Goal: Task Accomplishment & Management: Use online tool/utility

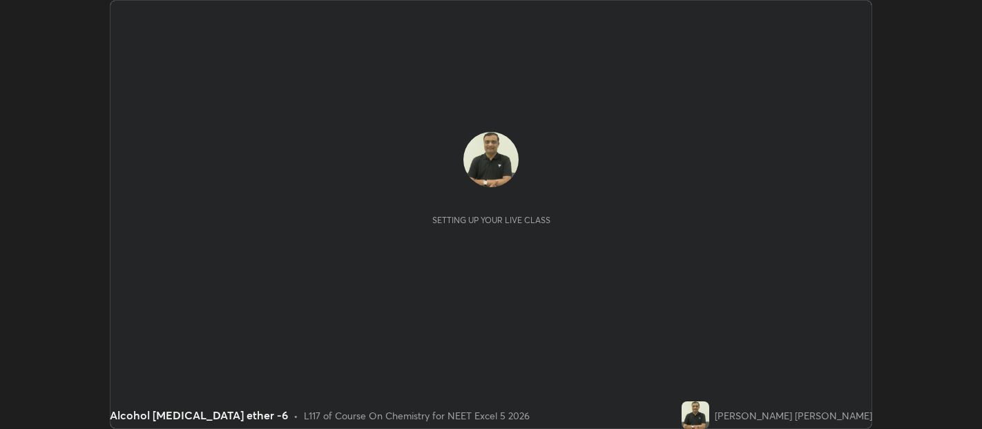
scroll to position [429, 981]
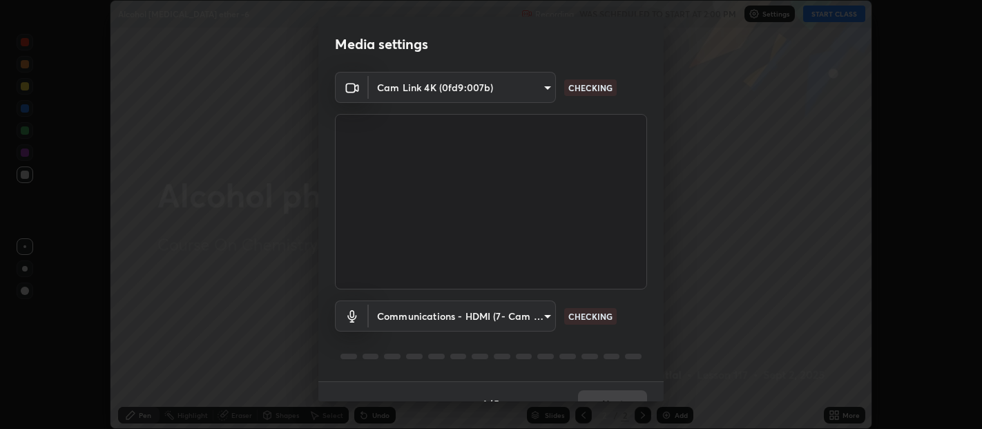
type input "0d049437951fd4140923ddd983d62ee20e888b7fe7080c9a8fddf2b3b9629313"
type input "communications"
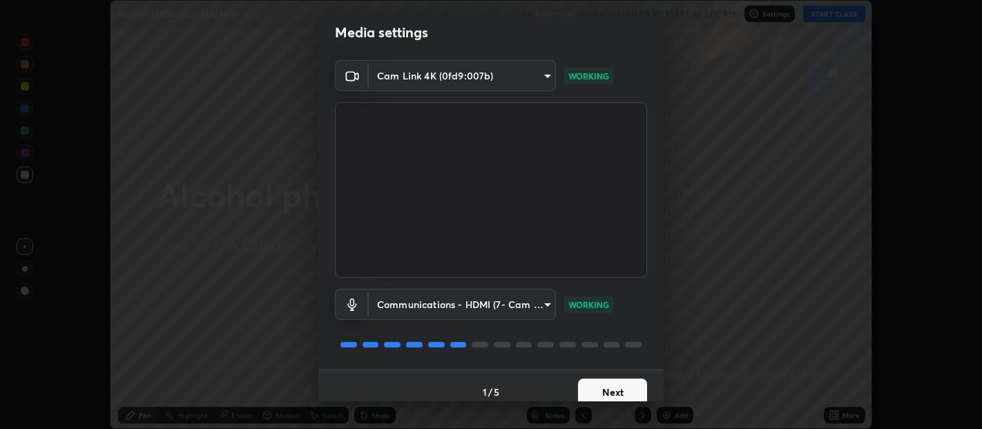
click at [664, 403] on div "Media settings Cam Link 4K (0fd9:007b) 0d049437951fd4140923ddd983d62ee20e888b7f…" at bounding box center [491, 214] width 982 height 429
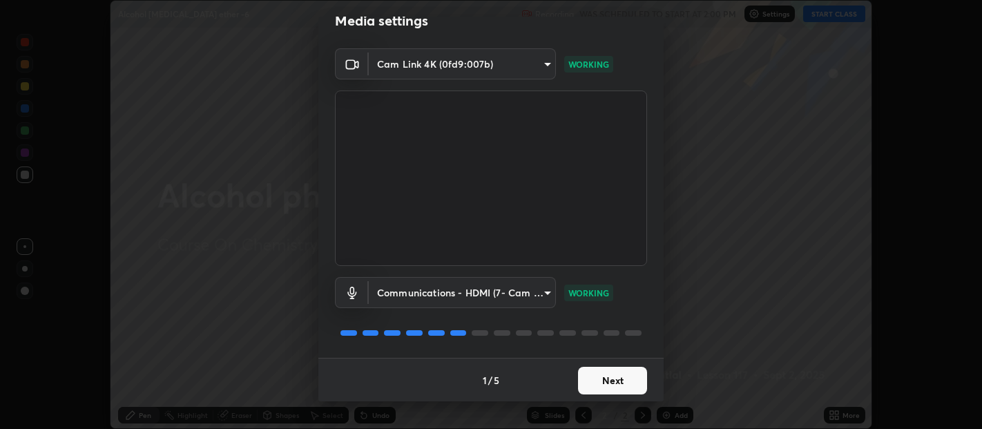
click at [663, 407] on div "Media settings Cam Link 4K (0fd9:007b) 0d049437951fd4140923ddd983d62ee20e888b7f…" at bounding box center [491, 214] width 982 height 429
click at [610, 383] on button "Next" at bounding box center [612, 381] width 69 height 28
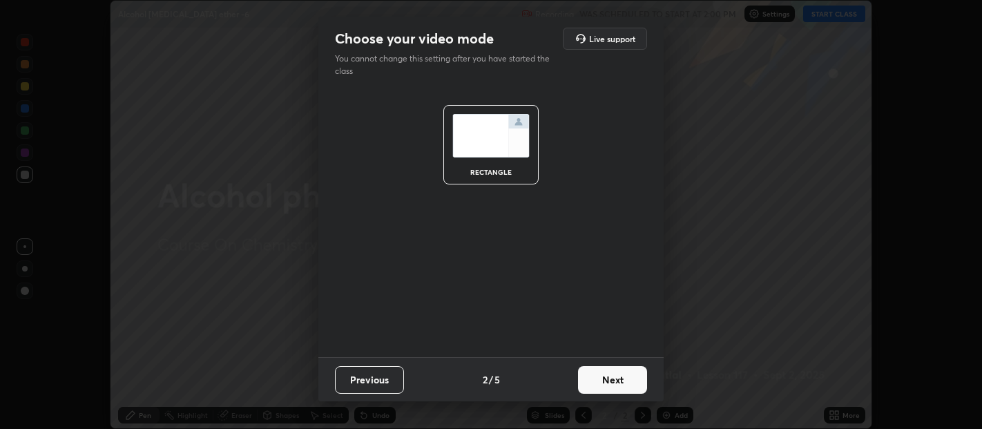
click at [616, 381] on button "Next" at bounding box center [612, 380] width 69 height 28
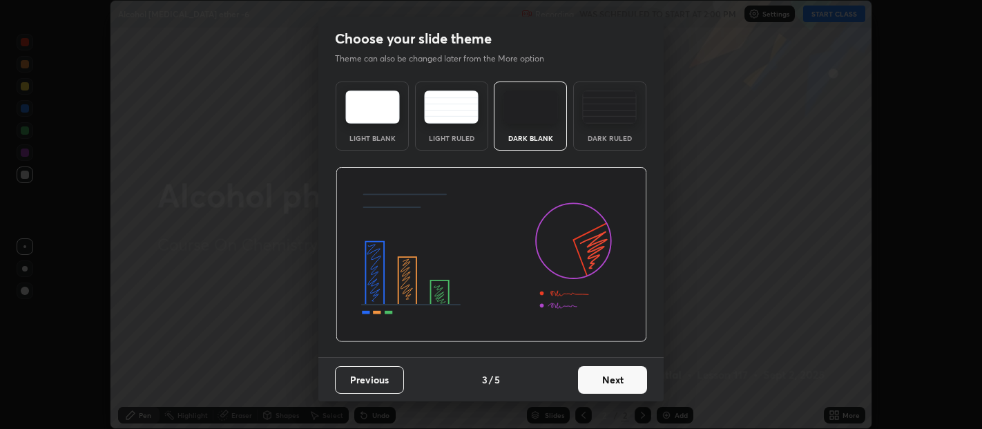
click at [625, 380] on button "Next" at bounding box center [612, 380] width 69 height 28
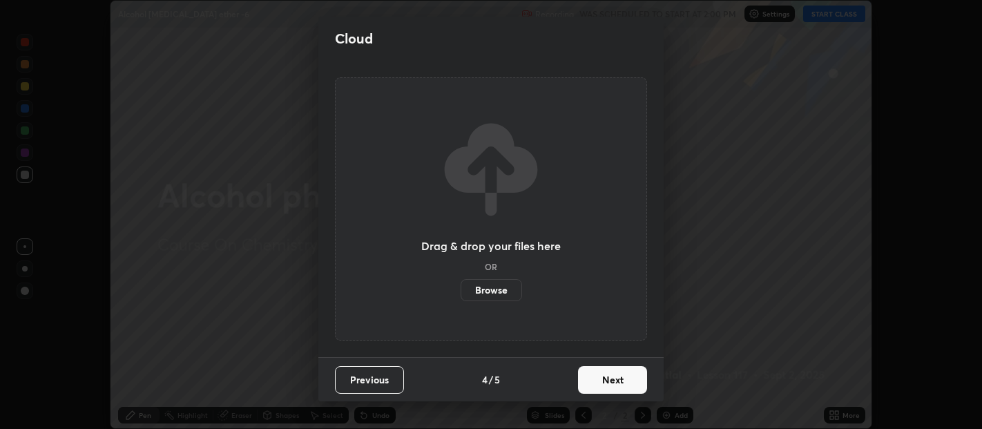
click at [620, 383] on button "Next" at bounding box center [612, 380] width 69 height 28
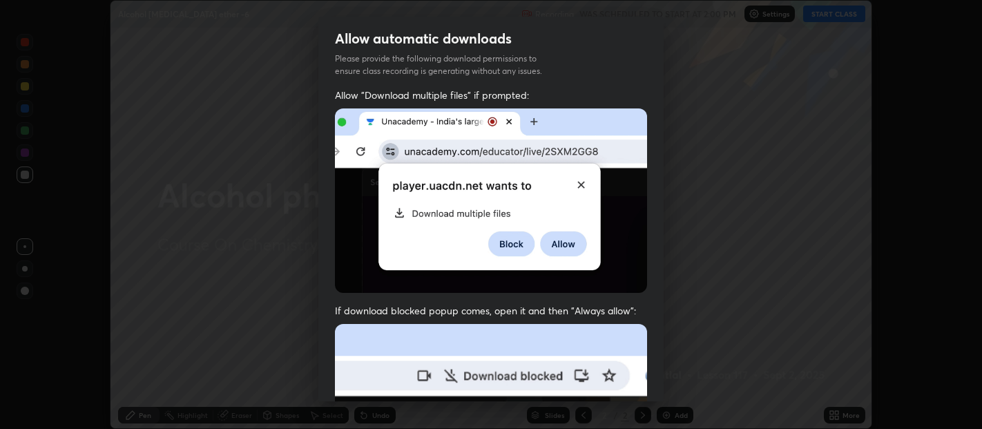
click at [708, 376] on div "Allow automatic downloads Please provide the following download permissions to …" at bounding box center [491, 214] width 982 height 429
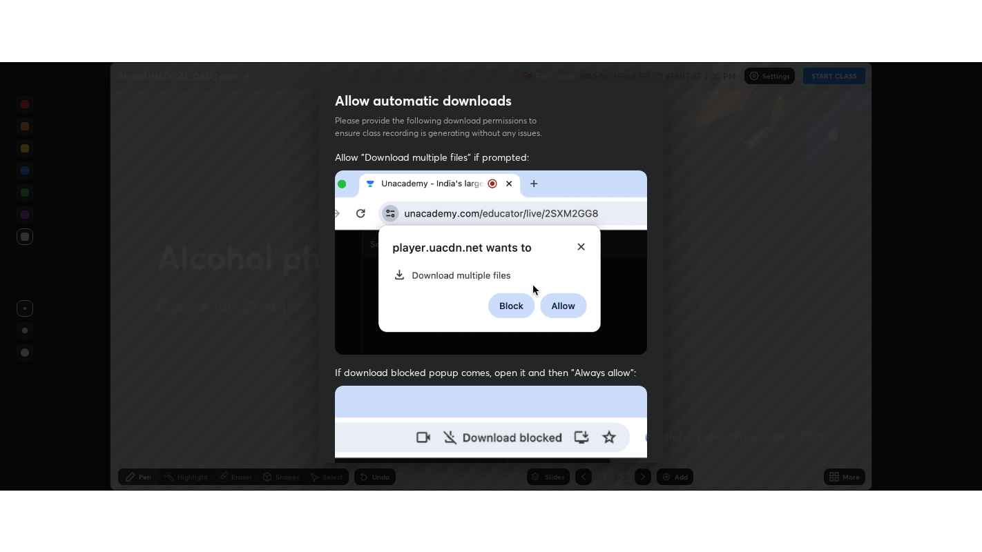
scroll to position [305, 0]
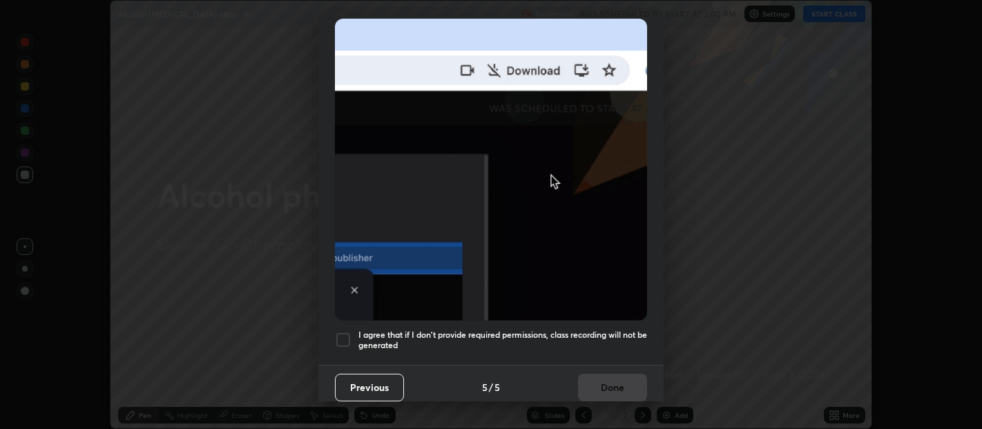
click at [664, 358] on div "Allow automatic downloads Please provide the following download permissions to …" at bounding box center [491, 214] width 982 height 429
click at [342, 335] on div at bounding box center [343, 339] width 17 height 17
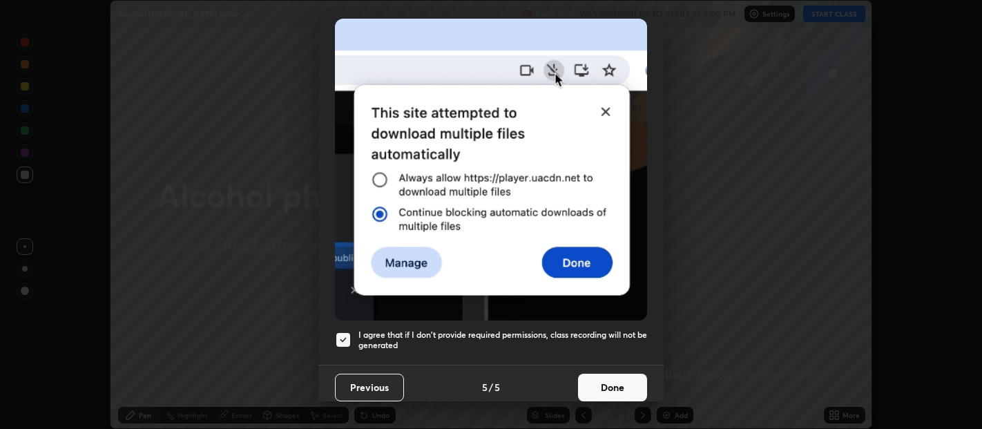
click at [604, 382] on button "Done" at bounding box center [612, 388] width 69 height 28
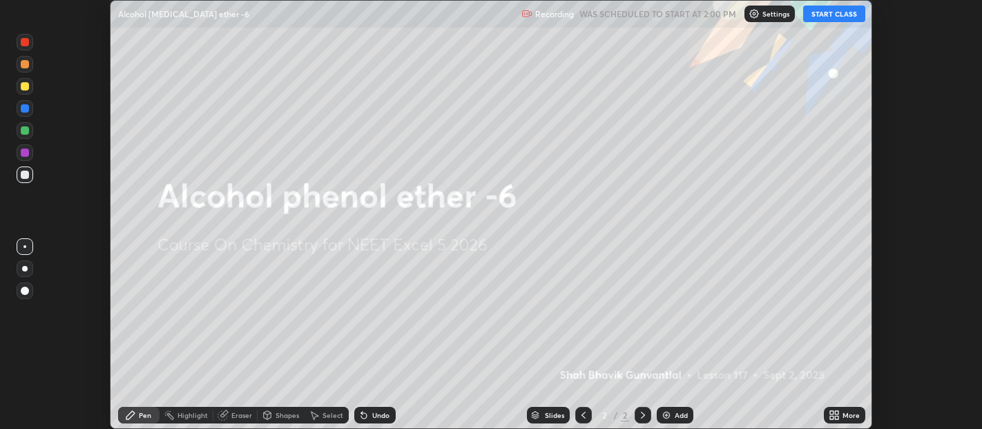
click at [830, 10] on button "START CLASS" at bounding box center [834, 14] width 62 height 17
click at [675, 415] on div "Add" at bounding box center [681, 415] width 13 height 7
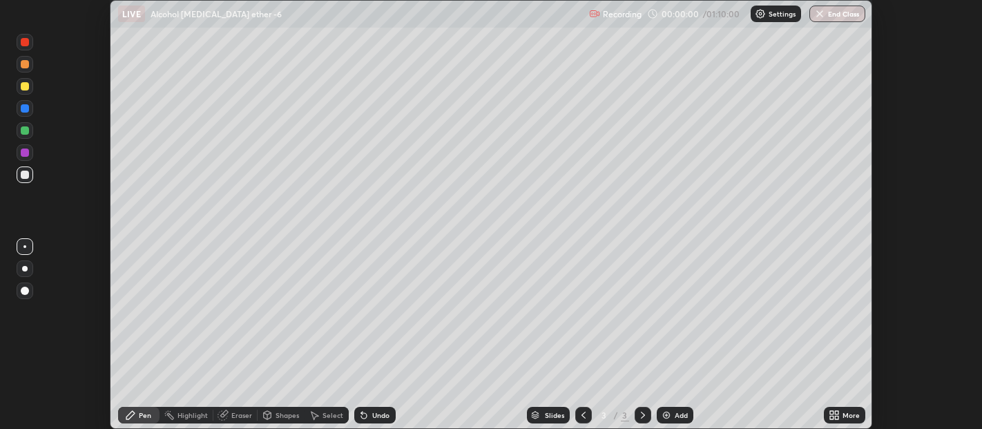
click at [673, 421] on div "Add" at bounding box center [675, 415] width 37 height 17
click at [673, 418] on div "Add" at bounding box center [675, 415] width 37 height 17
click at [675, 413] on div "Add" at bounding box center [681, 415] width 13 height 7
click at [669, 411] on img at bounding box center [666, 415] width 11 height 11
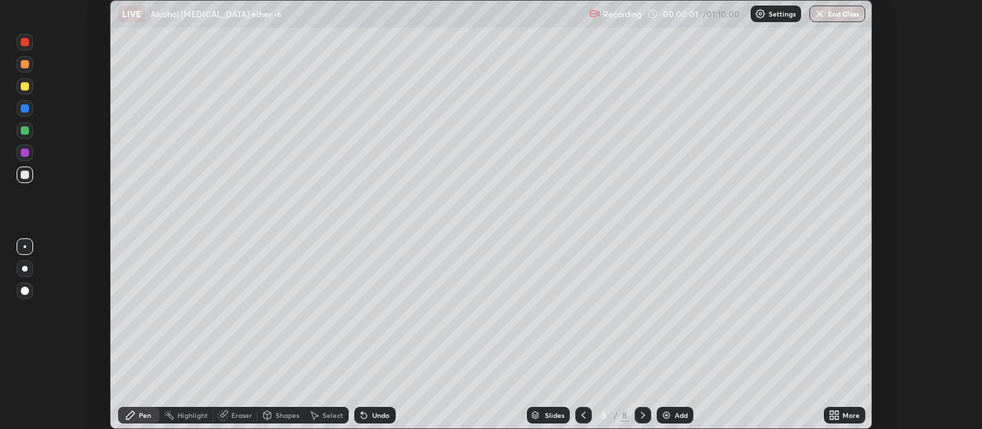
click at [669, 411] on img at bounding box center [666, 415] width 11 height 11
click at [670, 414] on img at bounding box center [666, 415] width 11 height 11
click at [579, 421] on div at bounding box center [583, 415] width 17 height 17
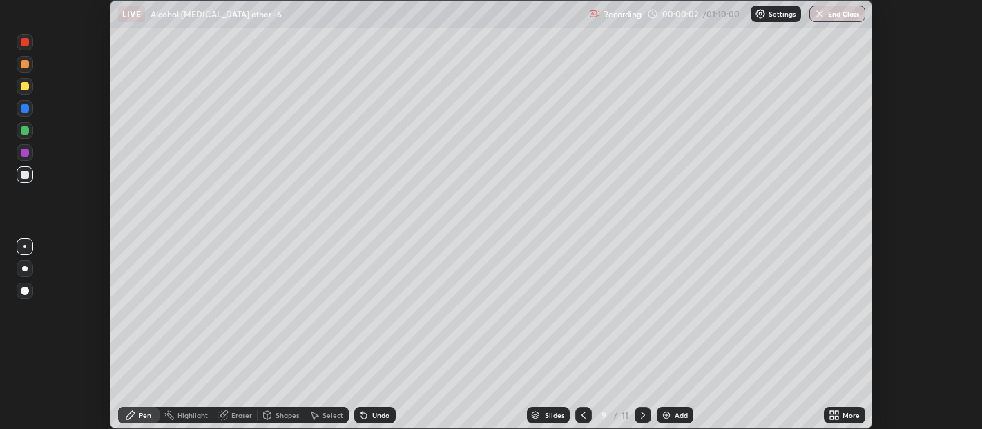
click at [582, 416] on icon at bounding box center [583, 415] width 4 height 7
click at [581, 415] on icon at bounding box center [583, 415] width 11 height 11
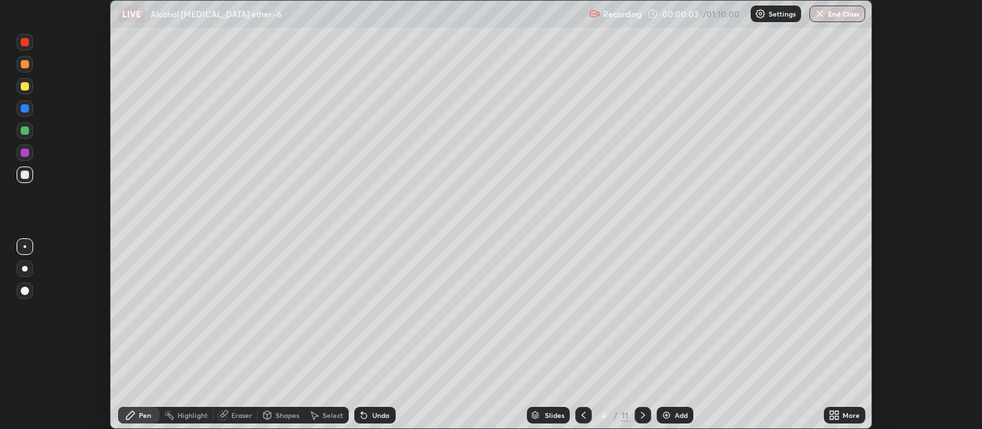
click at [581, 416] on icon at bounding box center [583, 415] width 4 height 7
click at [583, 414] on icon at bounding box center [583, 415] width 11 height 11
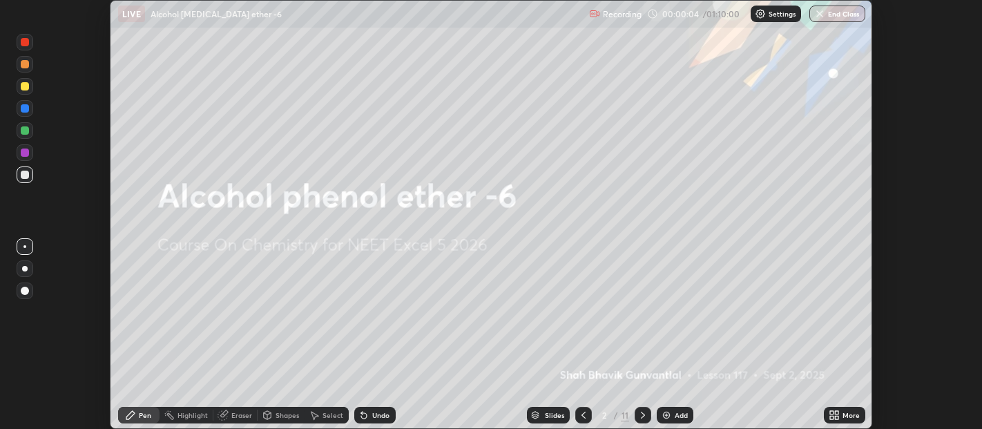
click at [641, 414] on icon at bounding box center [642, 415] width 11 height 11
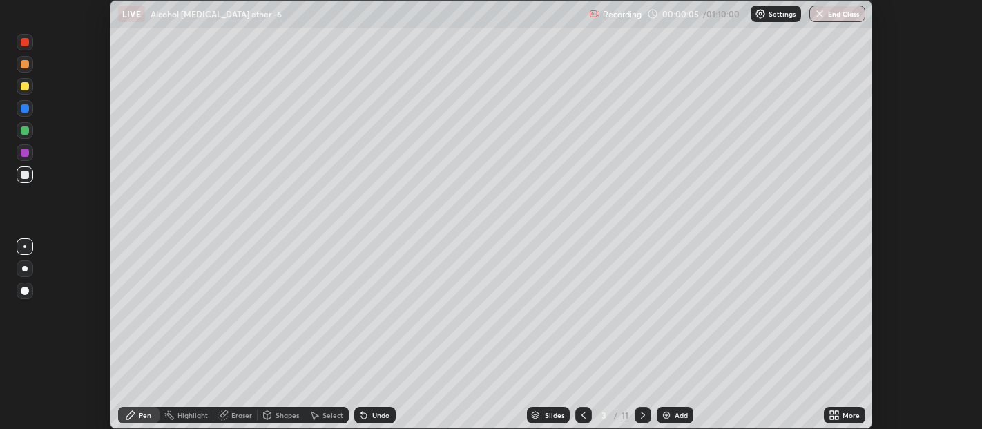
click at [852, 417] on div "More" at bounding box center [851, 415] width 17 height 7
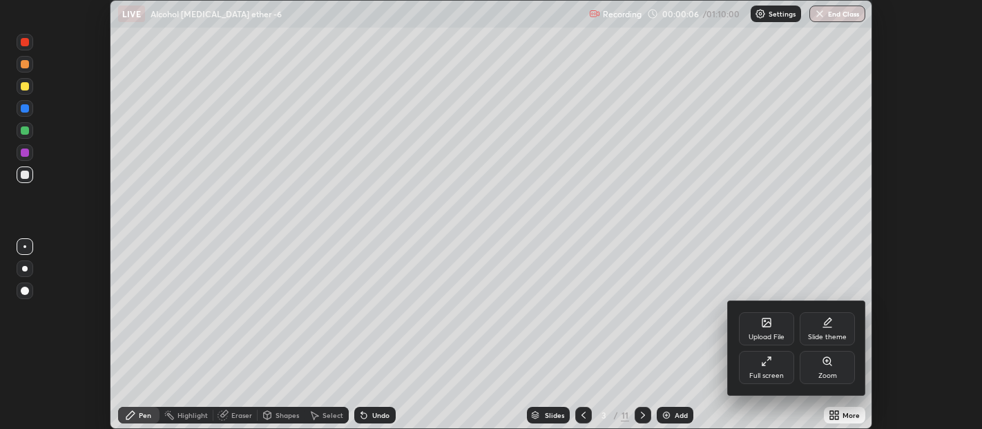
click at [773, 365] on div "Full screen" at bounding box center [766, 367] width 55 height 33
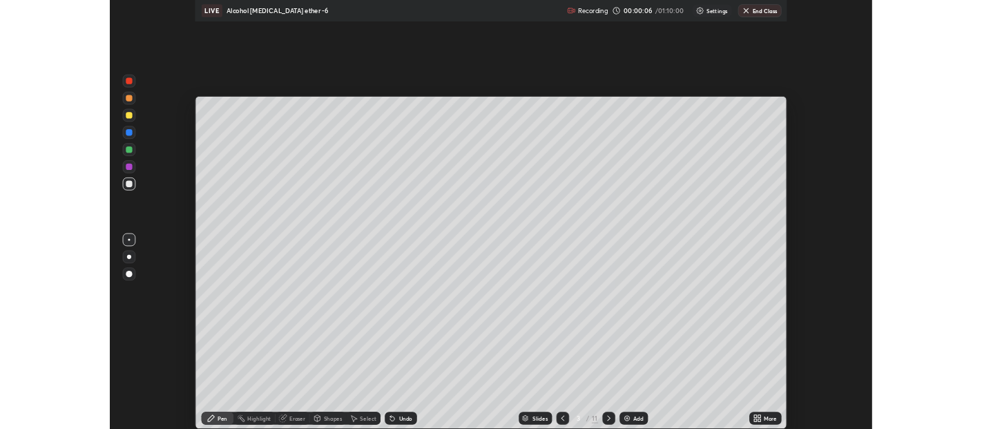
scroll to position [552, 982]
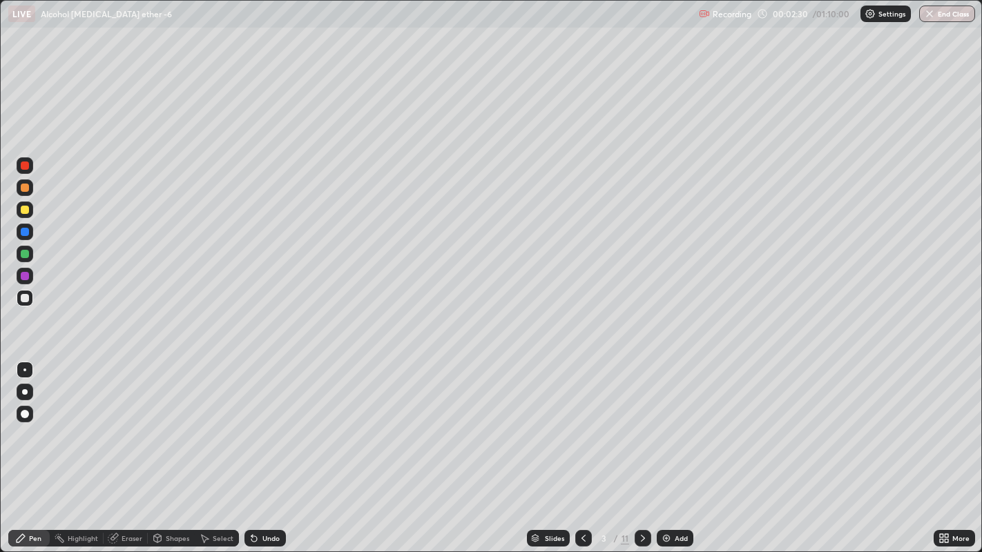
click at [31, 209] on div at bounding box center [25, 210] width 17 height 17
click at [641, 428] on icon at bounding box center [643, 538] width 4 height 7
click at [21, 167] on div at bounding box center [25, 166] width 8 height 8
click at [21, 213] on div at bounding box center [25, 210] width 8 height 8
click at [25, 189] on div at bounding box center [25, 188] width 8 height 8
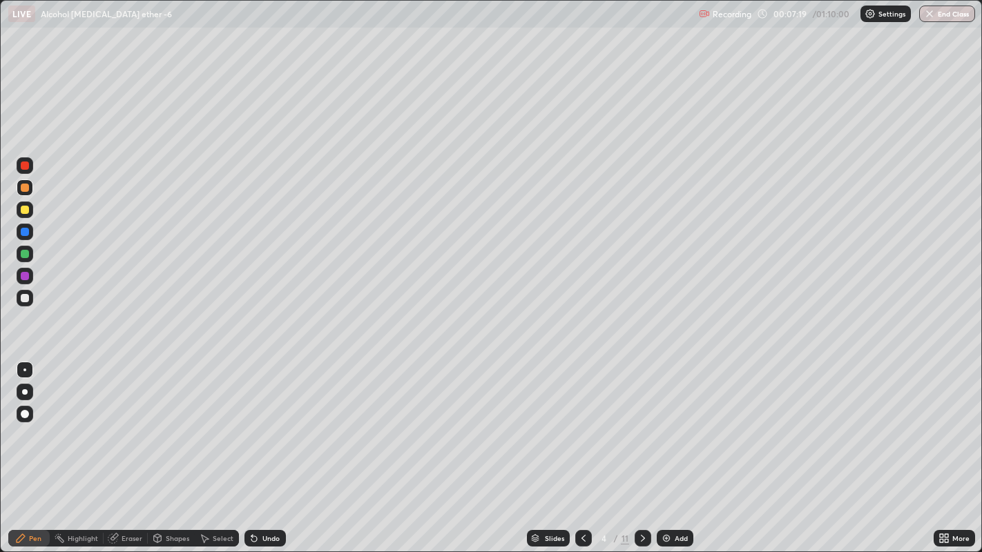
click at [22, 212] on div at bounding box center [25, 210] width 8 height 8
click at [23, 210] on div at bounding box center [25, 210] width 8 height 8
click at [24, 189] on div at bounding box center [25, 188] width 8 height 8
click at [24, 230] on div at bounding box center [25, 232] width 8 height 8
click at [23, 298] on div at bounding box center [25, 298] width 8 height 8
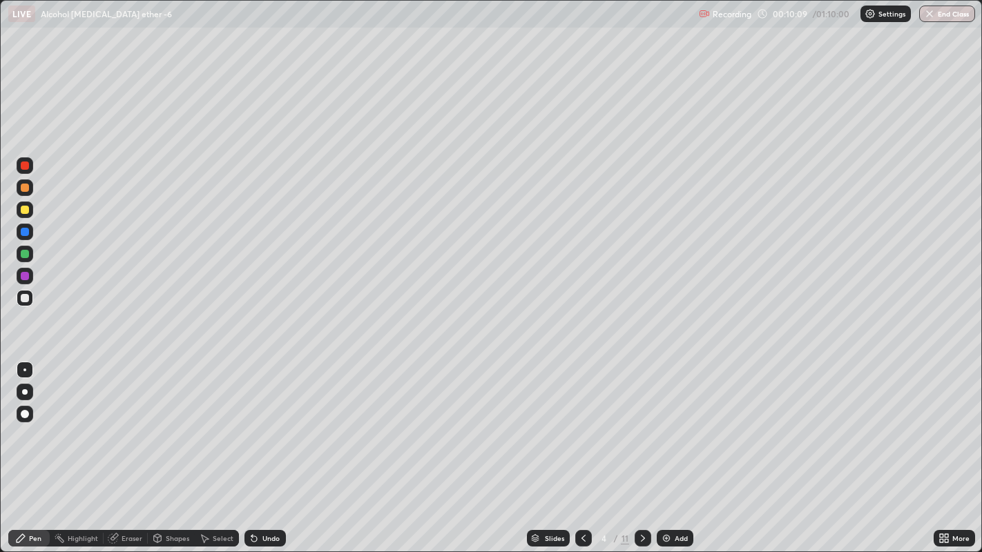
click at [17, 183] on div at bounding box center [25, 188] width 17 height 22
click at [642, 428] on icon at bounding box center [642, 538] width 11 height 11
click at [581, 428] on icon at bounding box center [583, 538] width 11 height 11
click at [643, 428] on icon at bounding box center [643, 538] width 4 height 7
click at [641, 428] on icon at bounding box center [642, 538] width 11 height 11
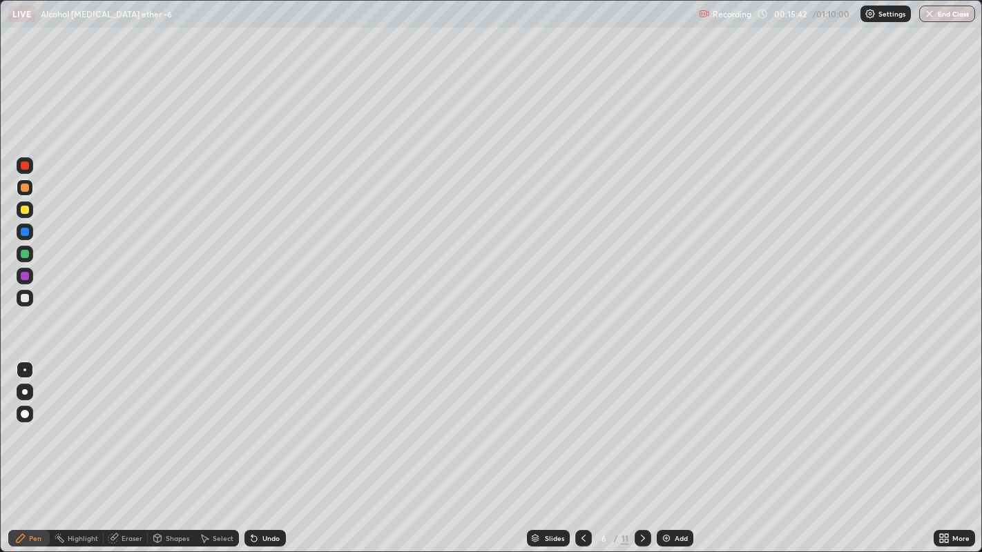
click at [26, 210] on div at bounding box center [25, 210] width 8 height 8
click at [23, 188] on div at bounding box center [25, 188] width 8 height 8
click at [18, 232] on div at bounding box center [25, 232] width 17 height 17
click at [575, 428] on div at bounding box center [583, 538] width 17 height 17
click at [581, 428] on icon at bounding box center [583, 538] width 11 height 11
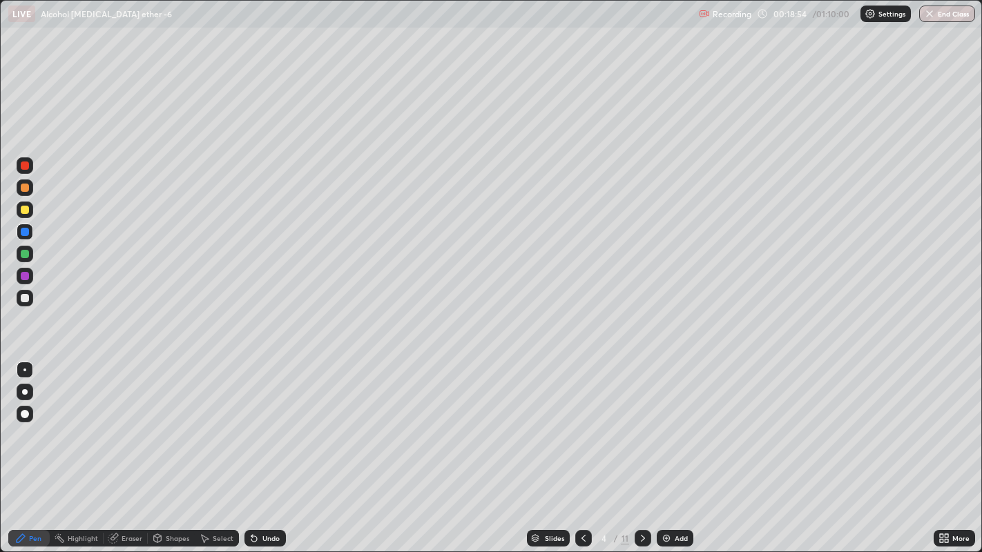
click at [581, 428] on div at bounding box center [583, 538] width 17 height 17
click at [581, 428] on icon at bounding box center [583, 538] width 11 height 11
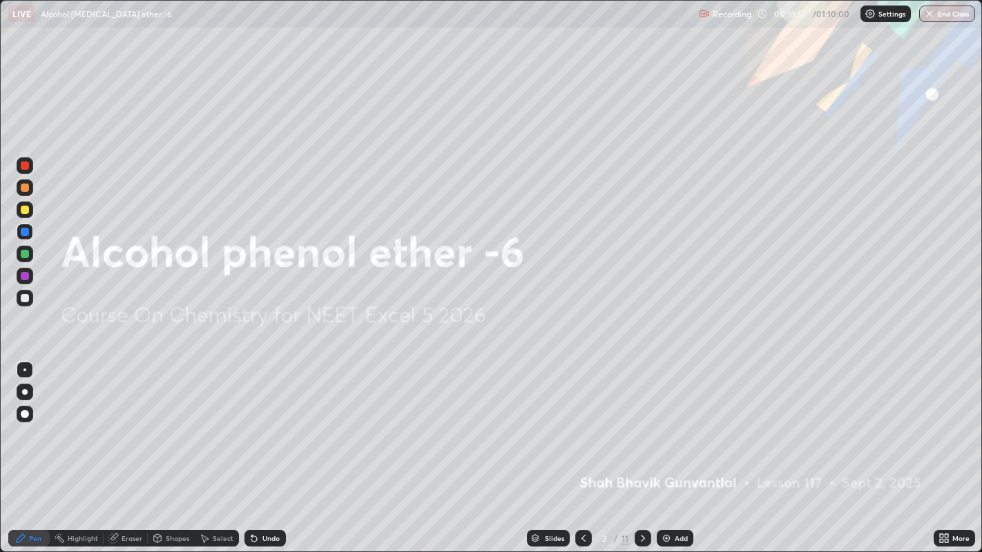
click at [641, 428] on icon at bounding box center [642, 538] width 11 height 11
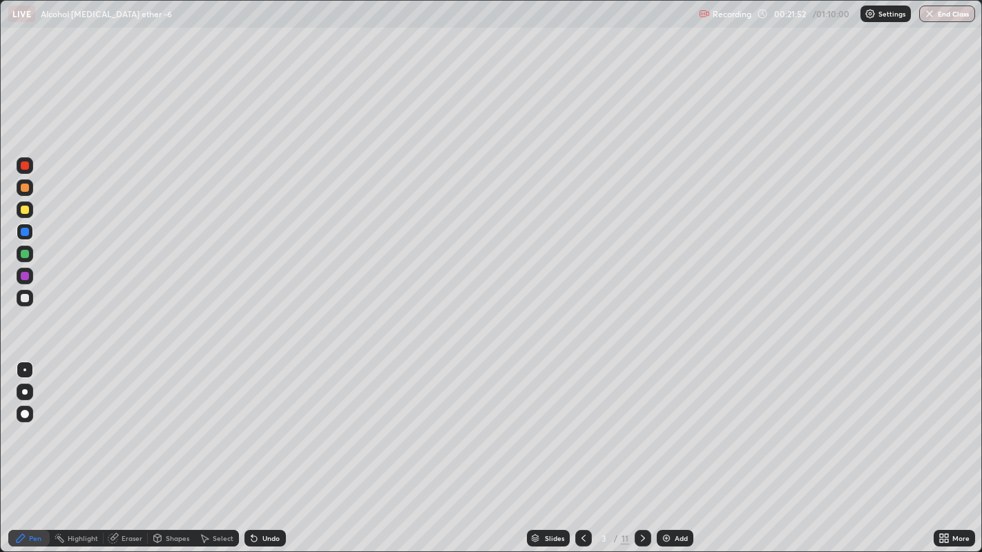
click at [647, 428] on div at bounding box center [643, 539] width 17 height 28
click at [641, 428] on icon at bounding box center [642, 538] width 11 height 11
click at [635, 428] on div at bounding box center [643, 538] width 17 height 17
click at [28, 211] on div at bounding box center [25, 210] width 8 height 8
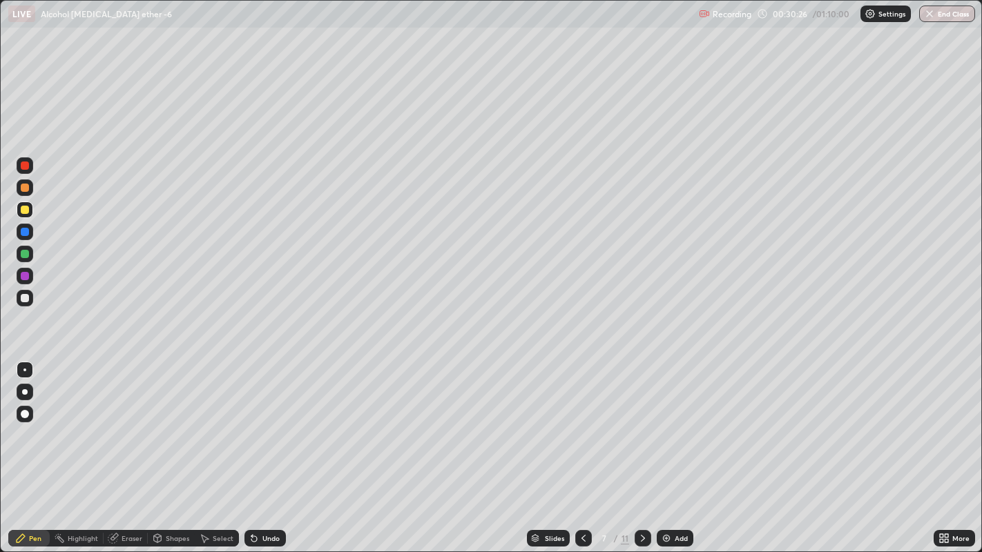
click at [262, 428] on div "Undo" at bounding box center [270, 538] width 17 height 7
click at [268, 428] on div "Undo" at bounding box center [270, 538] width 17 height 7
click at [267, 428] on div "Undo" at bounding box center [264, 538] width 41 height 17
click at [134, 428] on div "Eraser" at bounding box center [132, 538] width 21 height 7
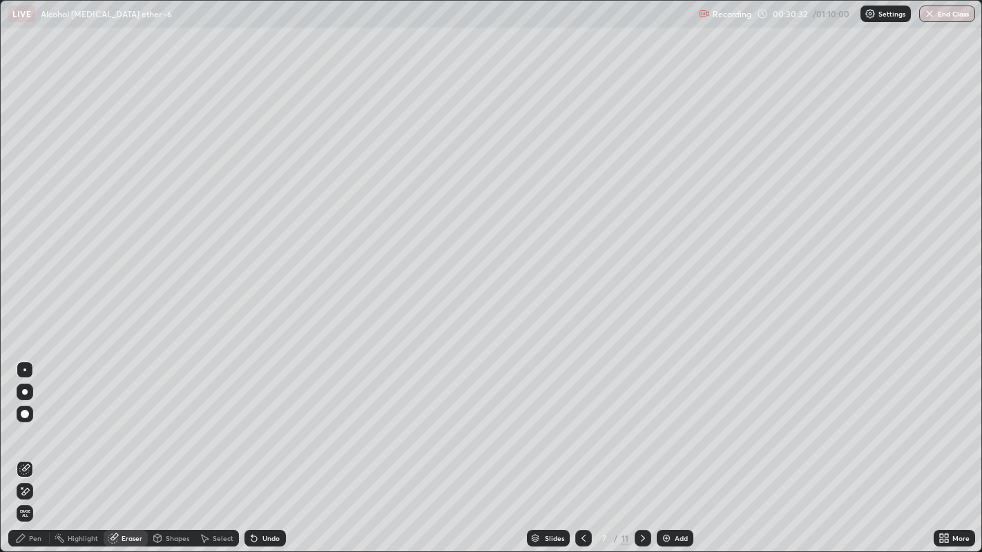
click at [31, 428] on div "Pen" at bounding box center [35, 538] width 12 height 7
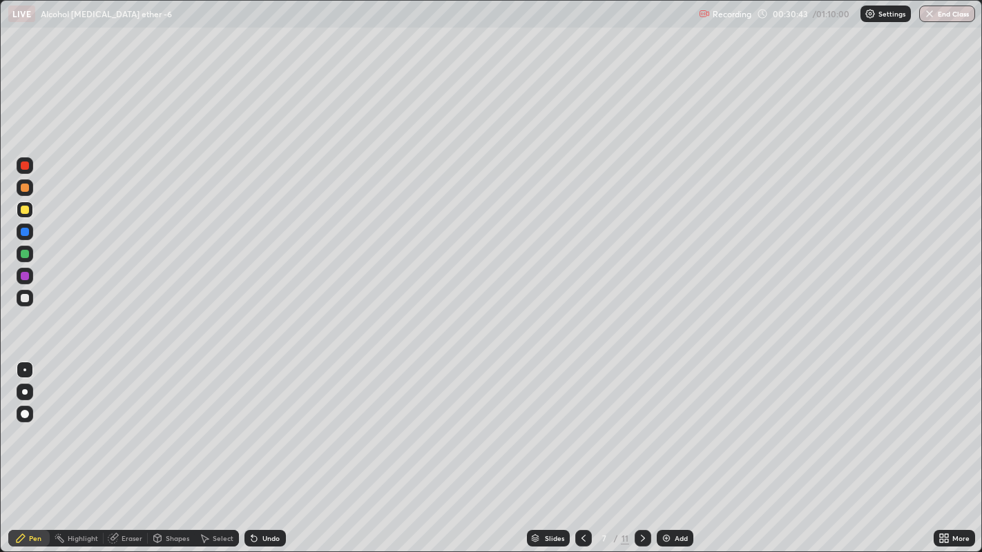
click at [24, 188] on div at bounding box center [25, 188] width 8 height 8
click at [21, 190] on div at bounding box center [25, 188] width 8 height 8
click at [26, 190] on div at bounding box center [25, 188] width 8 height 8
click at [24, 218] on div at bounding box center [25, 210] width 17 height 17
click at [23, 189] on div at bounding box center [25, 188] width 8 height 8
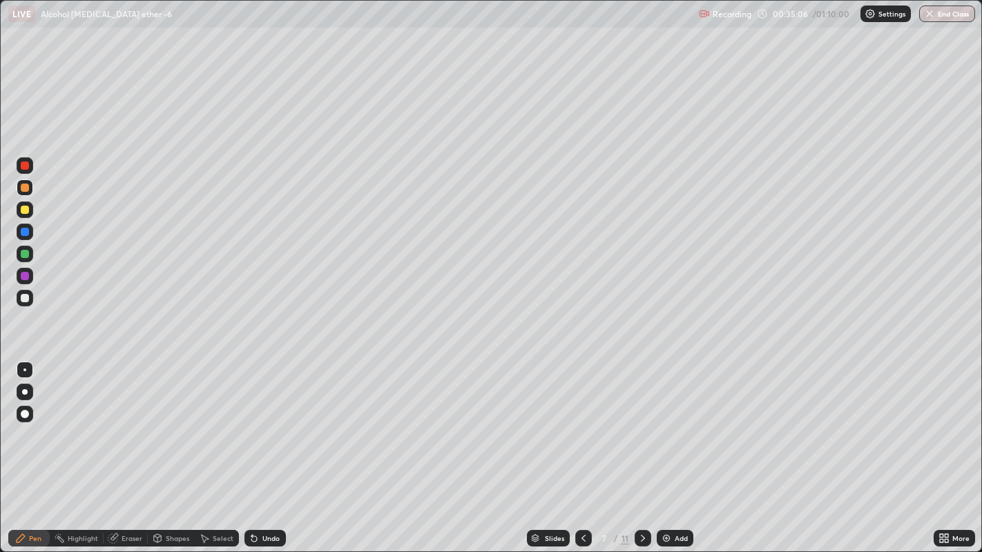
click at [21, 253] on div at bounding box center [25, 254] width 8 height 8
click at [641, 428] on icon at bounding box center [642, 538] width 11 height 11
click at [22, 188] on div at bounding box center [25, 188] width 8 height 8
click at [24, 211] on div at bounding box center [25, 210] width 8 height 8
click at [23, 189] on div at bounding box center [25, 188] width 8 height 8
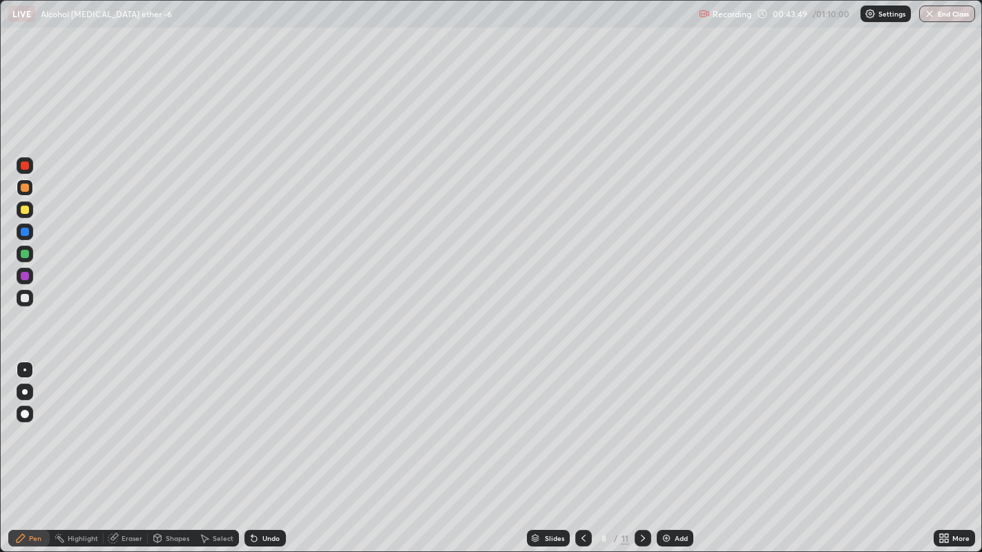
click at [26, 210] on div at bounding box center [25, 210] width 8 height 8
click at [23, 274] on div at bounding box center [25, 276] width 8 height 8
click at [26, 251] on div at bounding box center [25, 254] width 8 height 8
click at [640, 428] on icon at bounding box center [642, 538] width 11 height 11
click at [22, 211] on div at bounding box center [25, 210] width 8 height 8
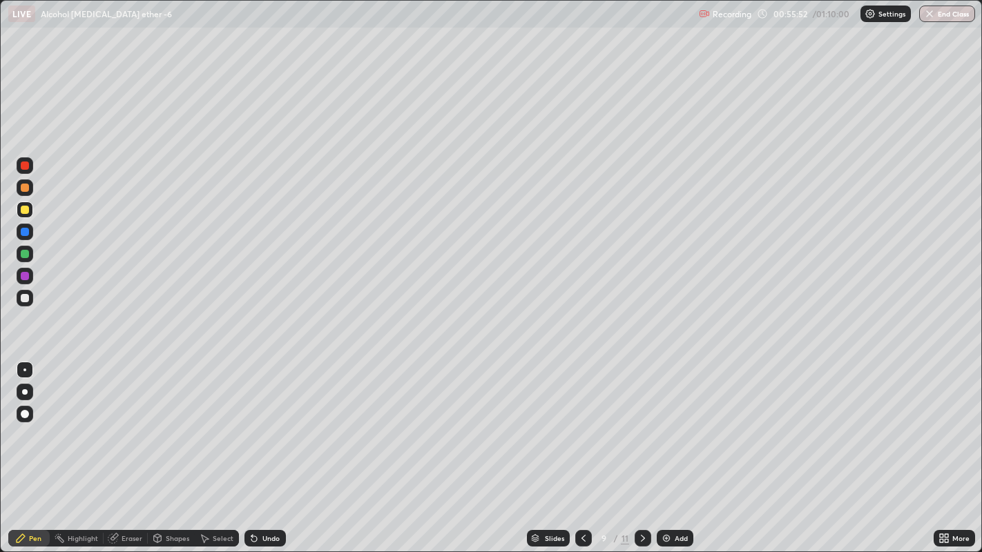
click at [23, 187] on div at bounding box center [25, 188] width 8 height 8
click at [20, 274] on div at bounding box center [25, 276] width 17 height 17
click at [23, 185] on div at bounding box center [25, 188] width 8 height 8
click at [23, 210] on div at bounding box center [25, 210] width 8 height 8
click at [26, 186] on div at bounding box center [25, 188] width 8 height 8
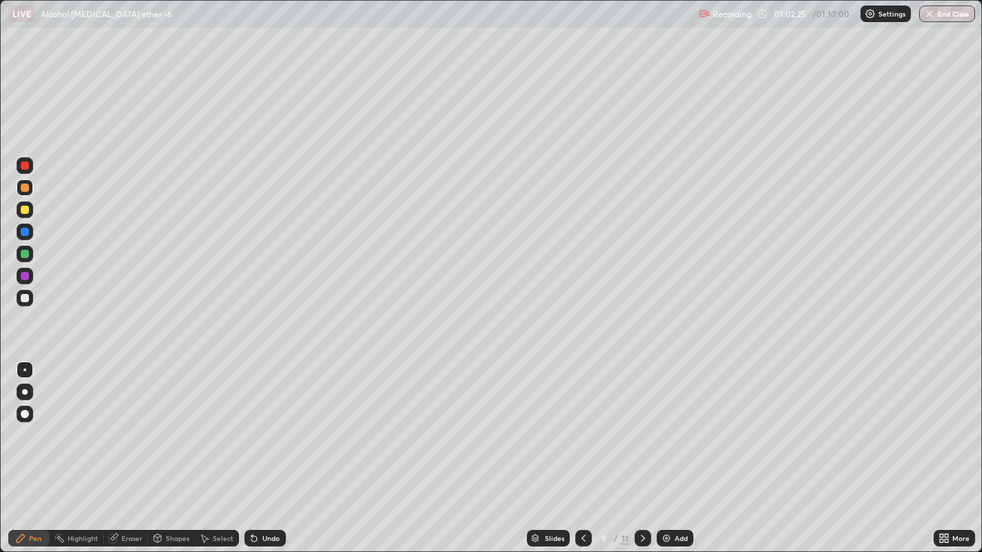
click at [948, 20] on button "End Class" at bounding box center [947, 14] width 56 height 17
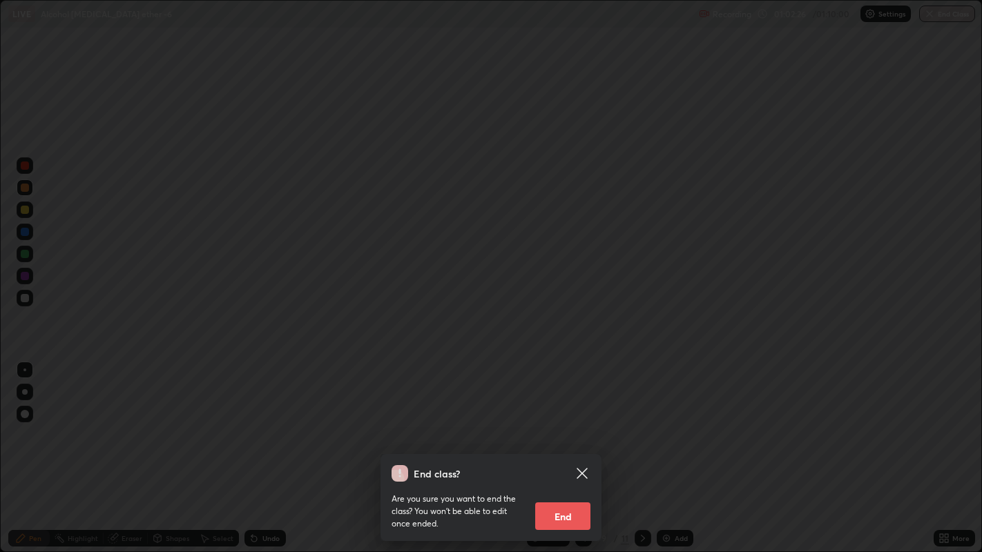
click at [572, 428] on button "End" at bounding box center [562, 517] width 55 height 28
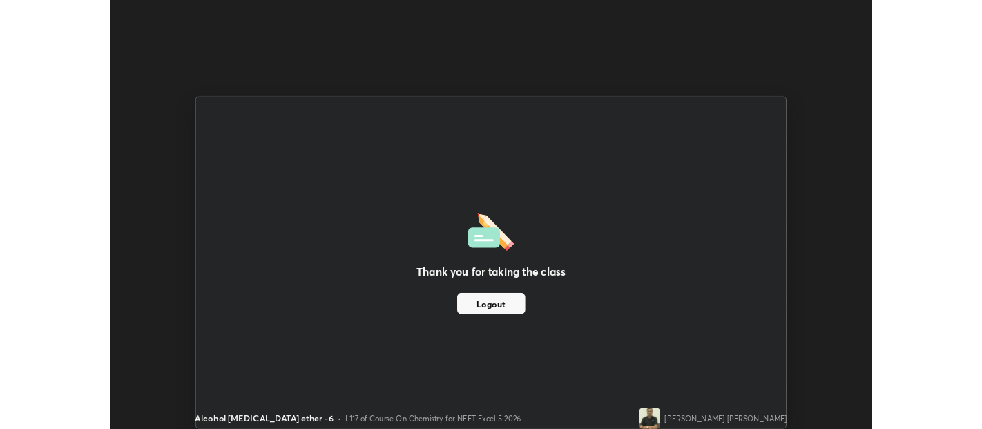
scroll to position [68630, 68077]
